Goal: Navigation & Orientation: Find specific page/section

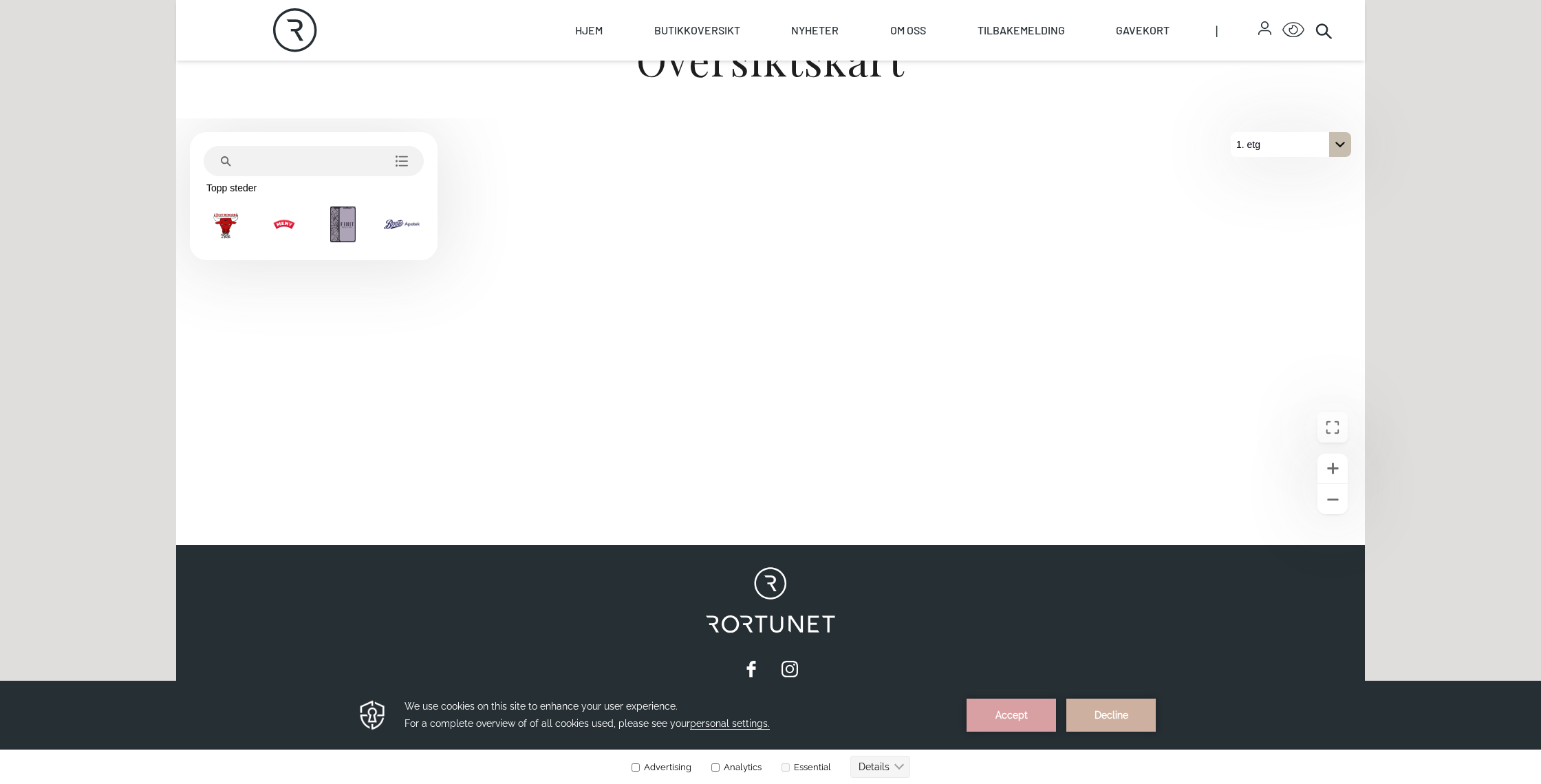
scroll to position [522, 0]
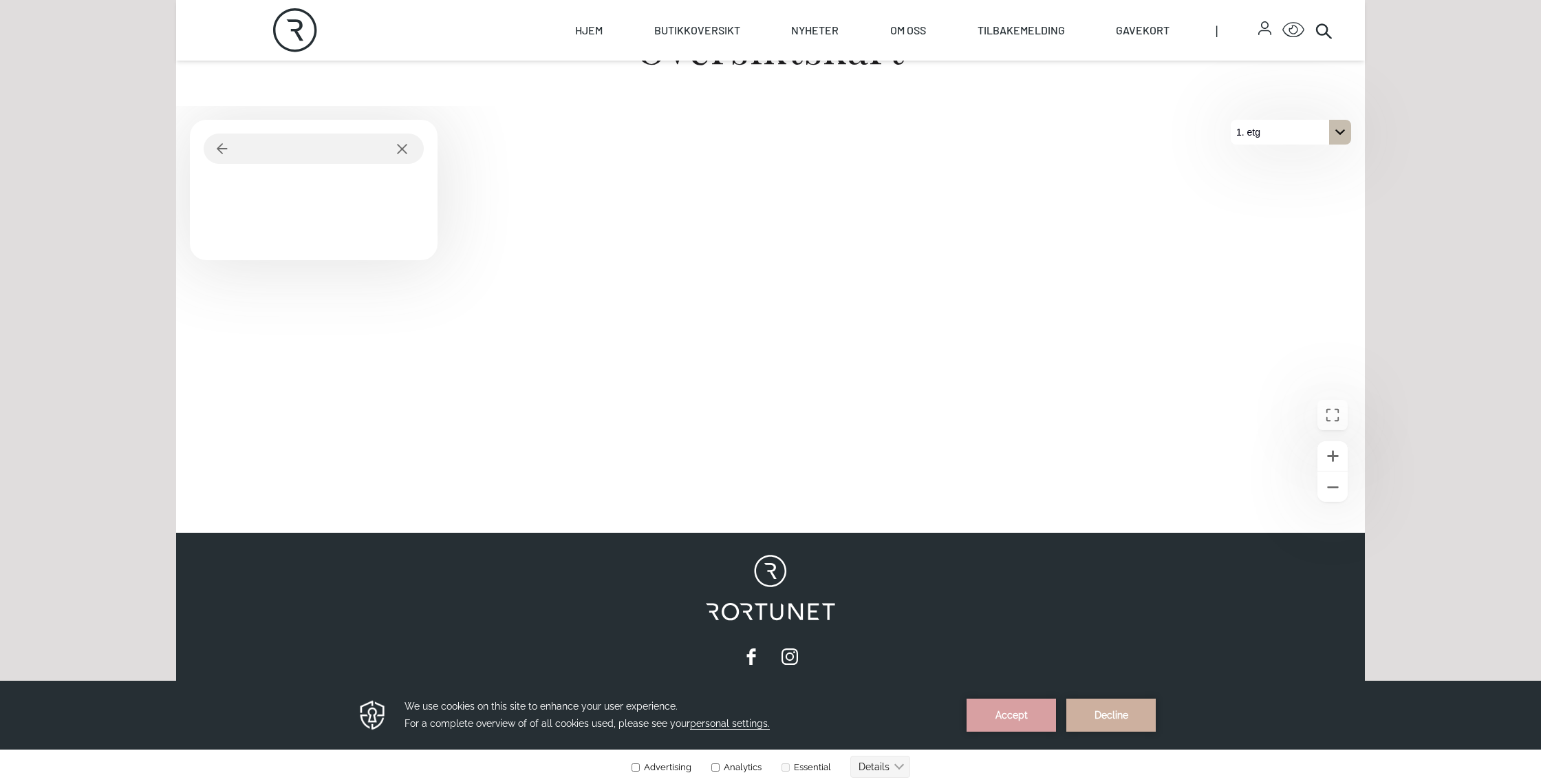
click at [1337, 132] on icon "På 1. etg. Klikk for å velge en annen etasje." at bounding box center [1339, 132] width 11 height 11
click at [1267, 164] on p "2. etg" at bounding box center [1255, 157] width 35 height 25
click at [1008, 534] on div "Skip to content Rortunet Åpningstider - [DATE] : 09:00 - 18:00 Rortunet Click f…" at bounding box center [770, 234] width 1189 height 1511
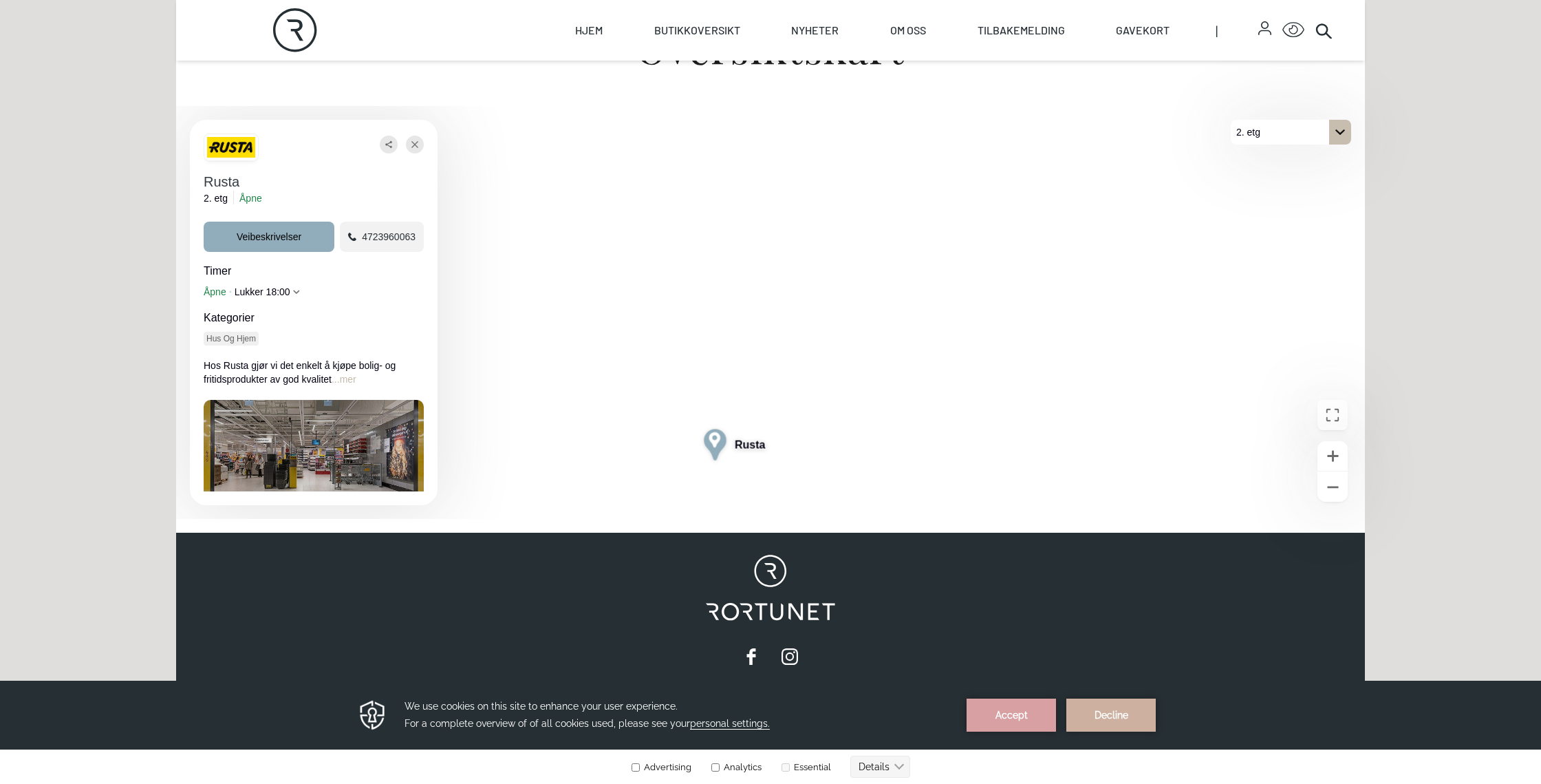
click at [333, 430] on div "Åpne bilde Rusta" at bounding box center [313, 454] width 220 height 110
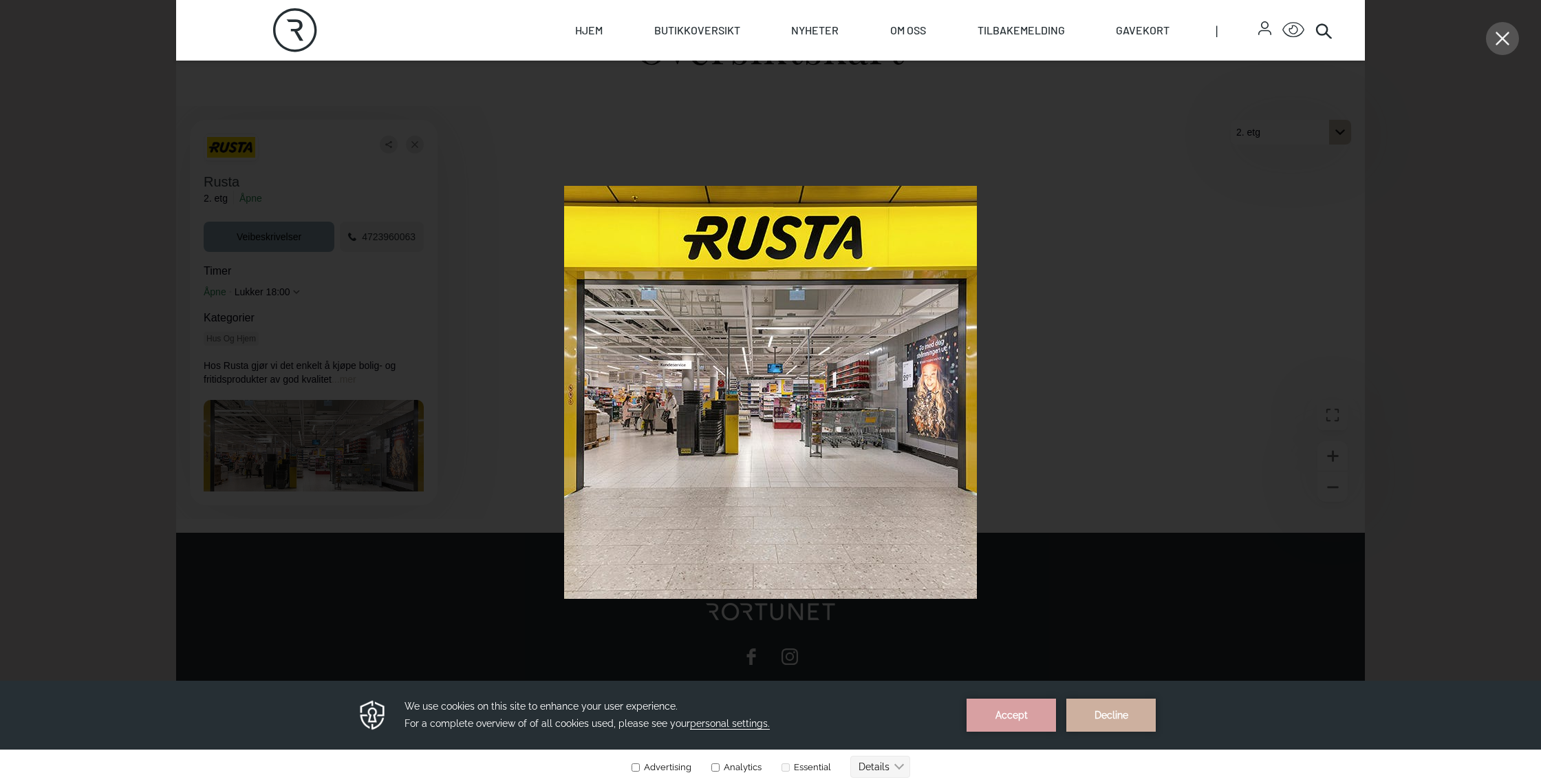
click at [1500, 32] on icon "Lukke" at bounding box center [1503, 38] width 14 height 14
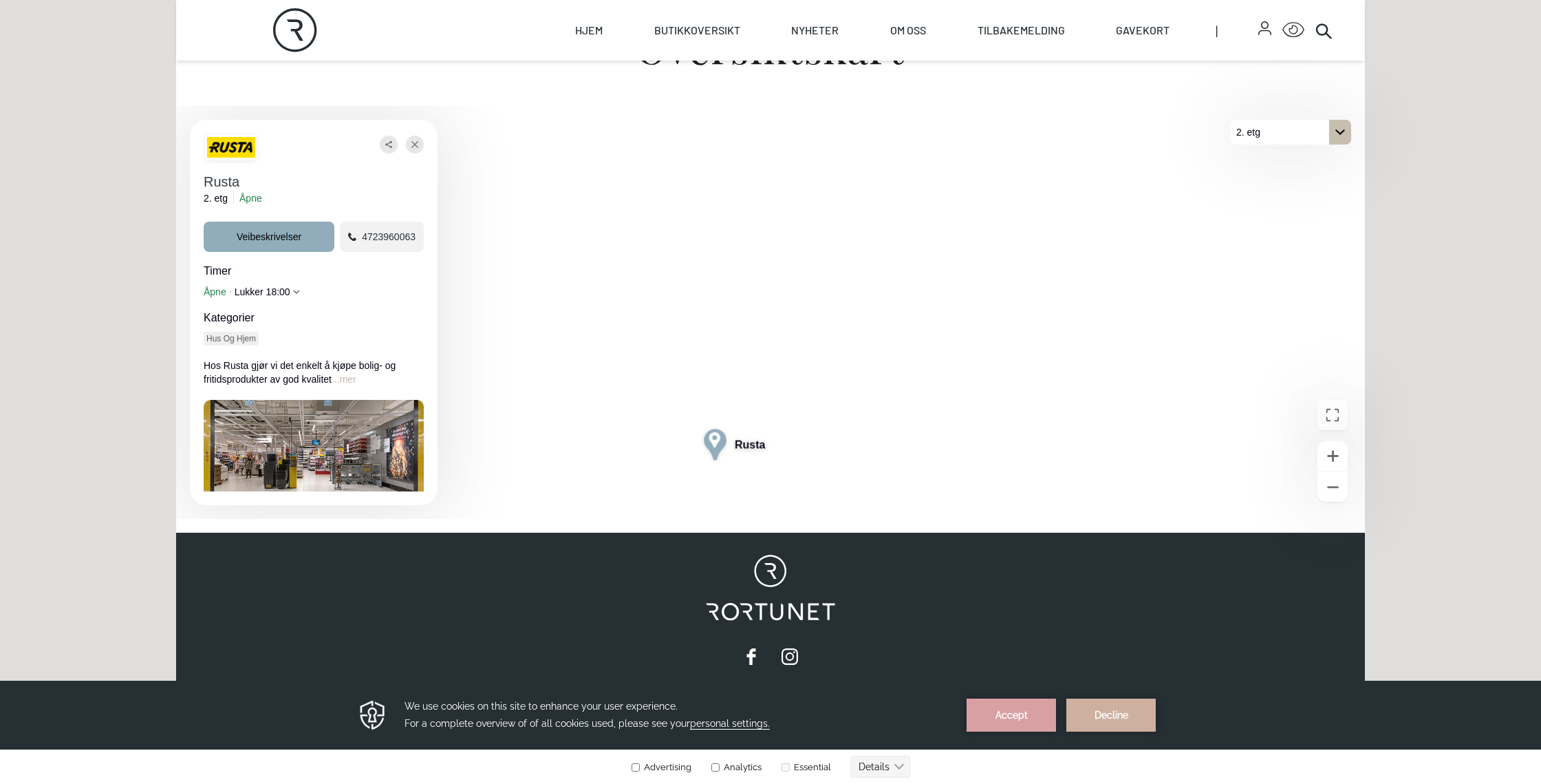
scroll to position [19, 0]
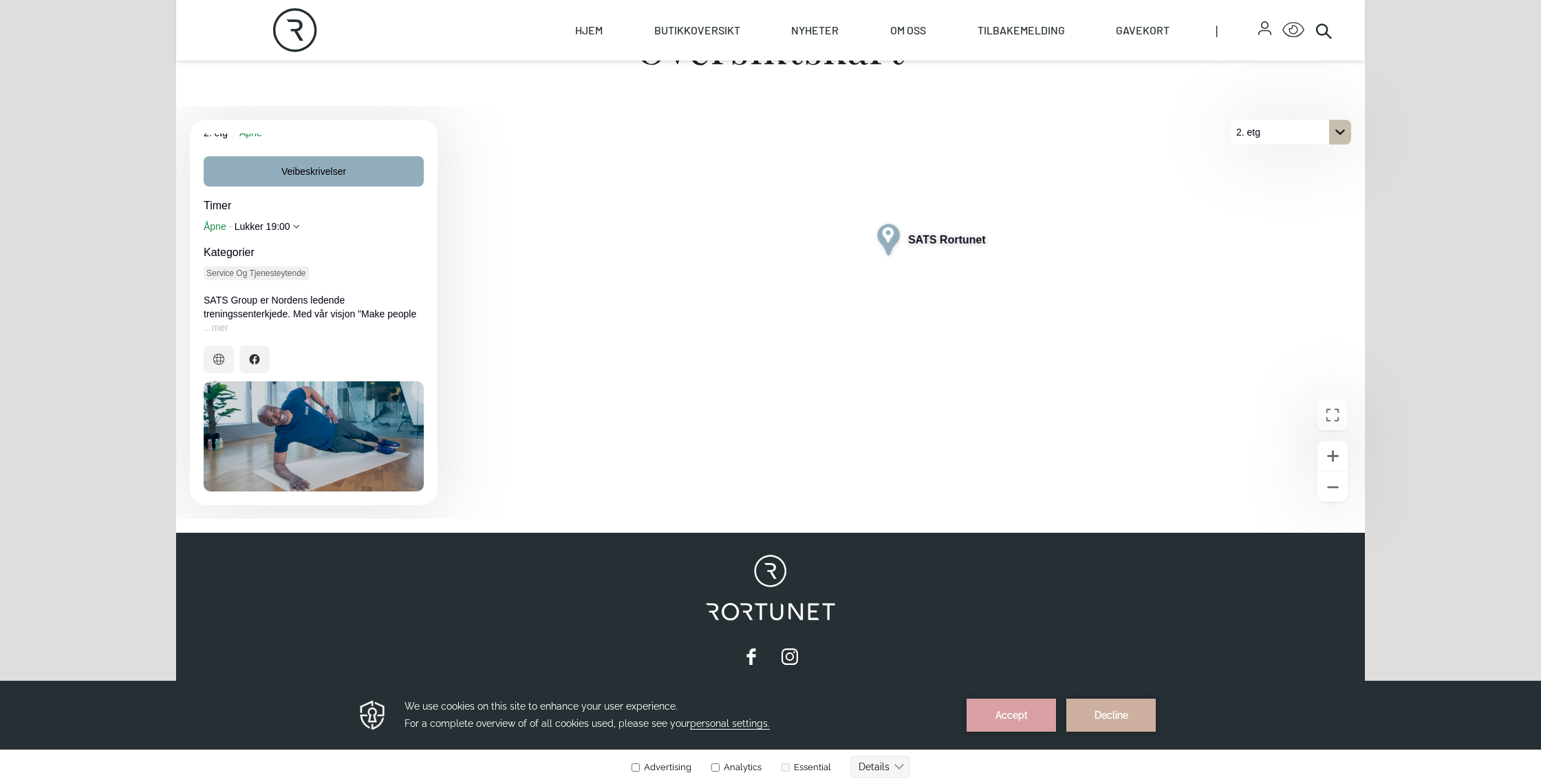
scroll to position [66, 0]
click at [313, 442] on div "Åpne bilde SATS Rortunet" at bounding box center [313, 436] width 220 height 110
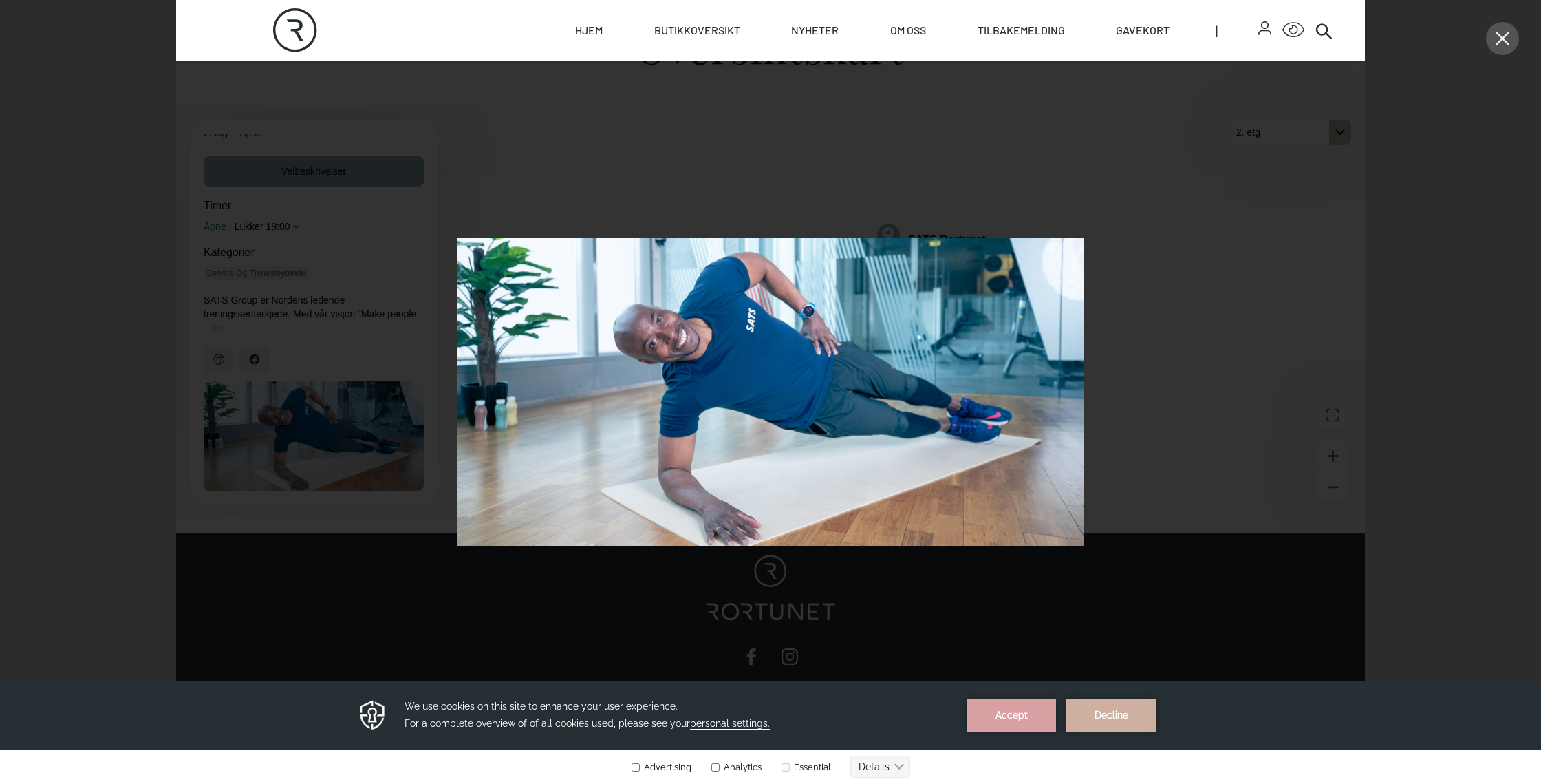
click at [1500, 38] on icon "Lukke" at bounding box center [1503, 38] width 14 height 14
